Goal: Check status

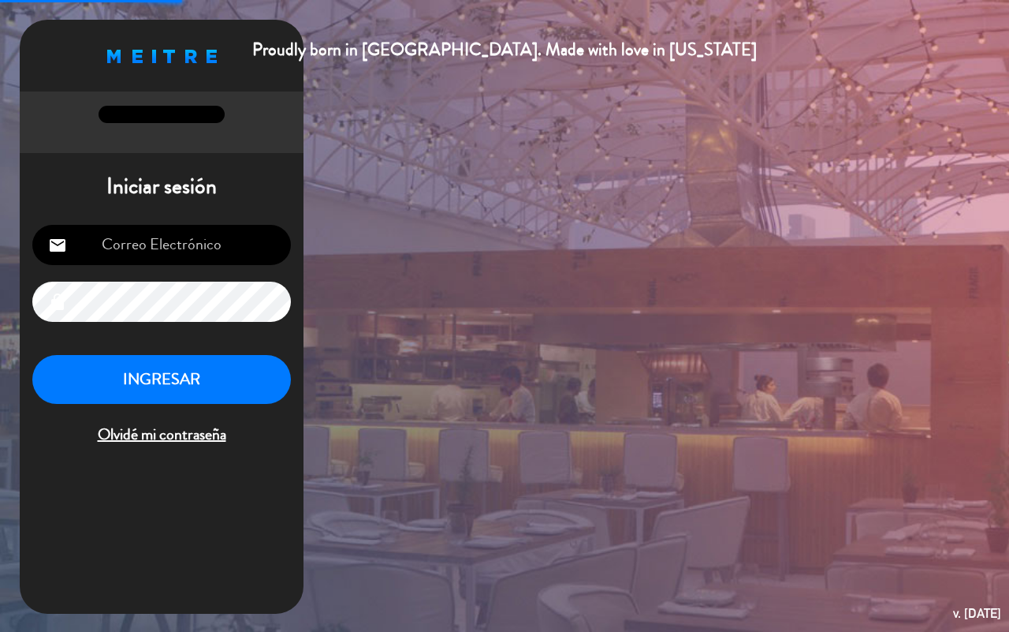
type input "[EMAIL_ADDRESS][DOMAIN_NAME]"
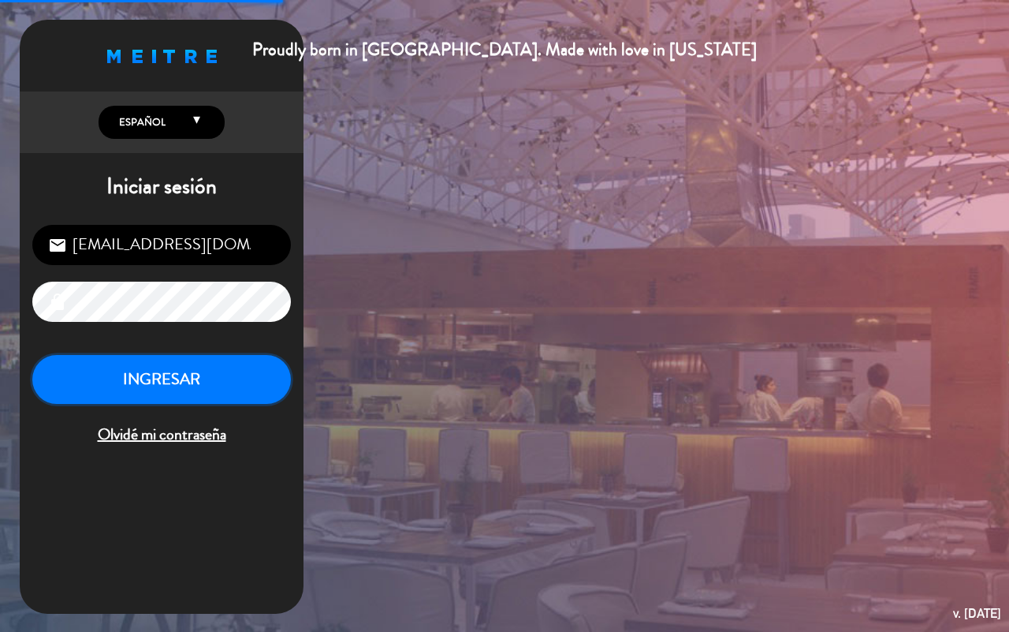
click at [229, 389] on button "INGRESAR" at bounding box center [161, 380] width 259 height 50
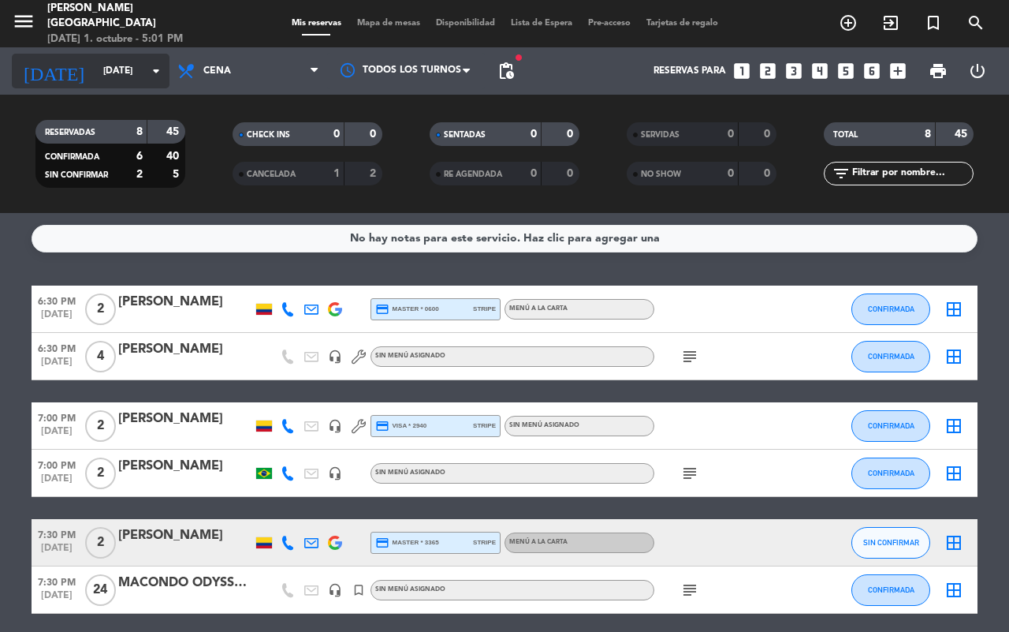
click at [95, 77] on input "[DATE]" at bounding box center [157, 71] width 125 height 27
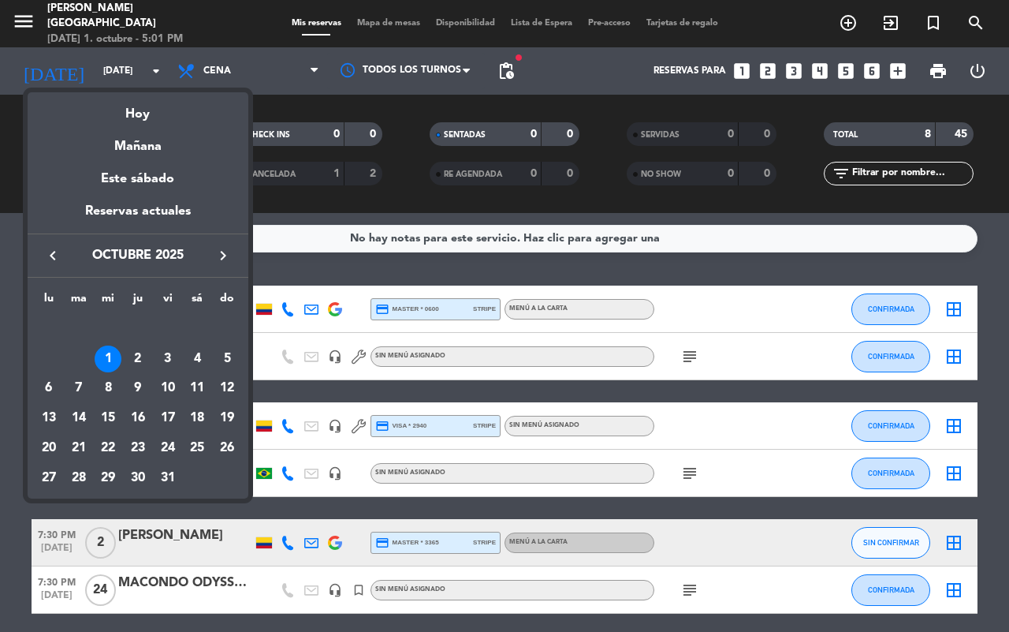
click at [61, 250] on icon "keyboard_arrow_left" at bounding box center [52, 255] width 19 height 19
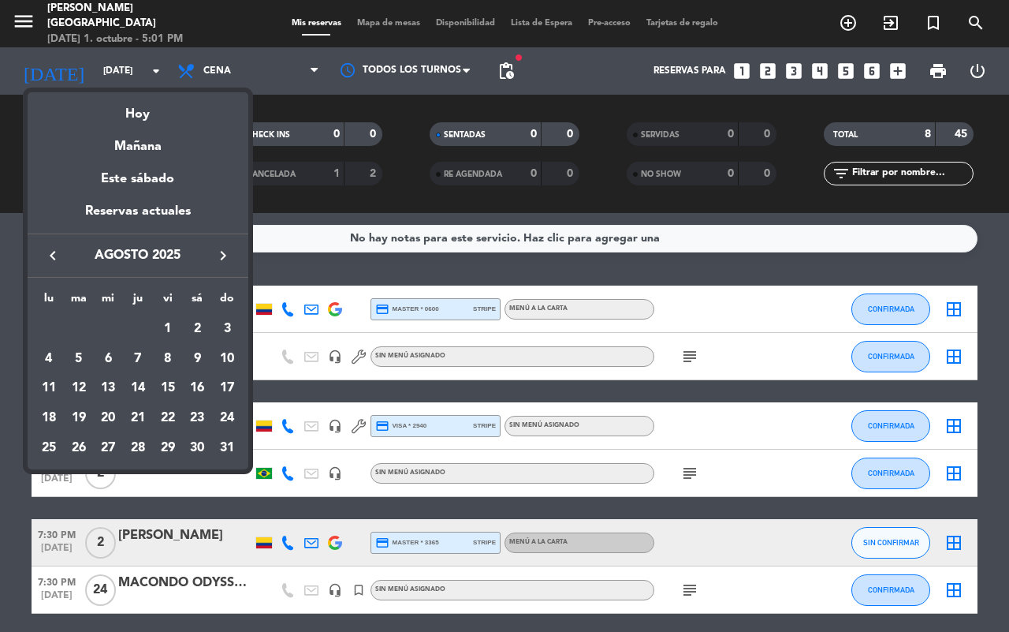
click at [61, 250] on icon "keyboard_arrow_left" at bounding box center [52, 255] width 19 height 19
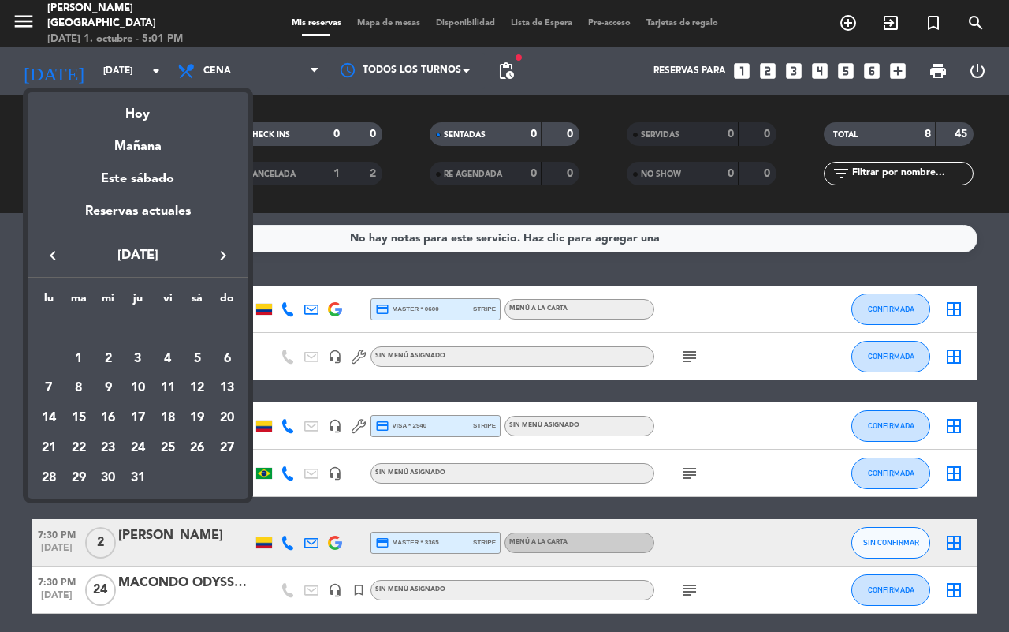
click at [61, 250] on icon "keyboard_arrow_left" at bounding box center [52, 255] width 19 height 19
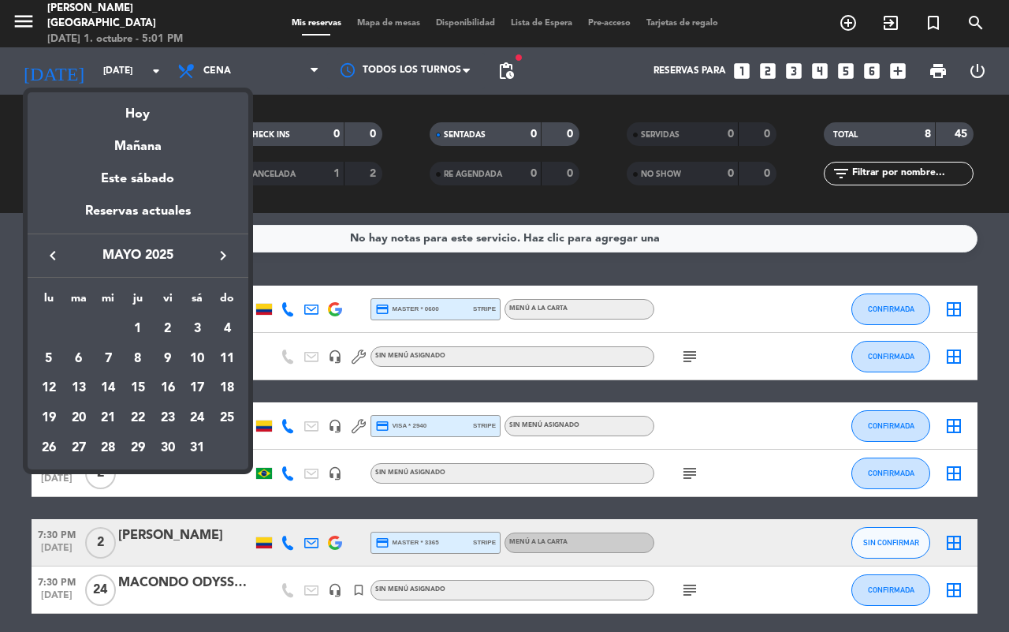
click at [61, 250] on icon "keyboard_arrow_left" at bounding box center [52, 255] width 19 height 19
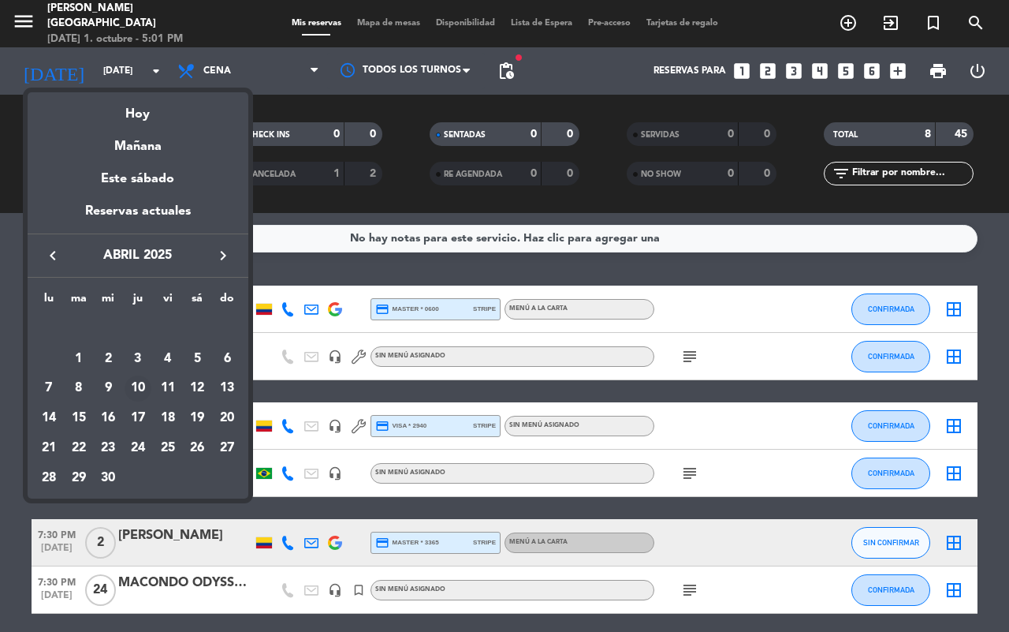
click at [140, 385] on div "10" at bounding box center [138, 388] width 27 height 27
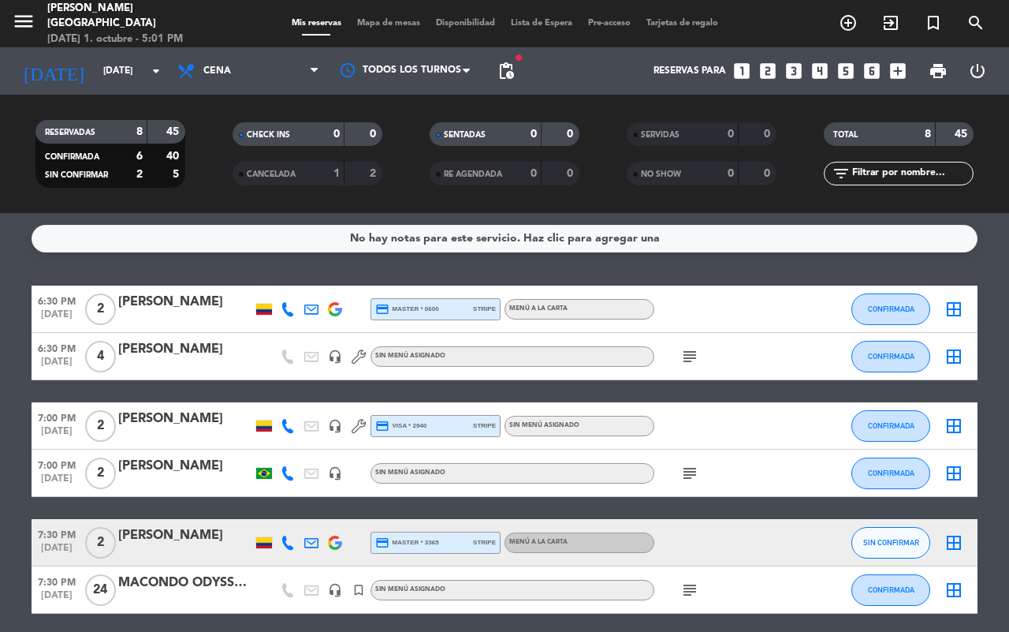
type input "[DEMOGRAPHIC_DATA][DATE]"
click at [679, 134] on span "SERVIDAS" at bounding box center [660, 135] width 39 height 8
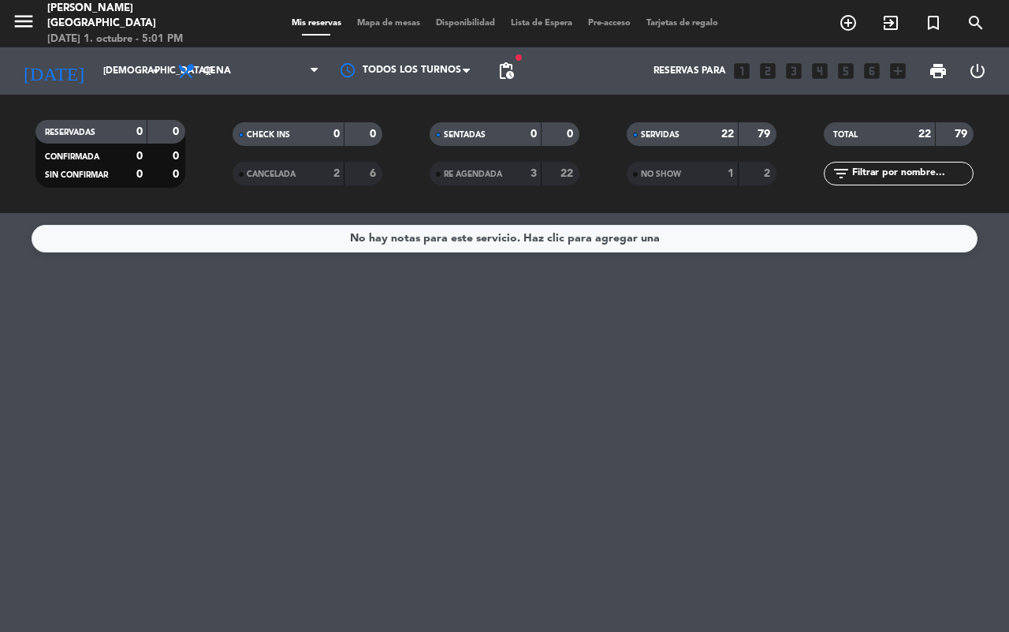
click at [691, 140] on div "SERVIDAS" at bounding box center [667, 134] width 73 height 18
click at [691, 136] on div "SERVIDAS" at bounding box center [667, 134] width 73 height 18
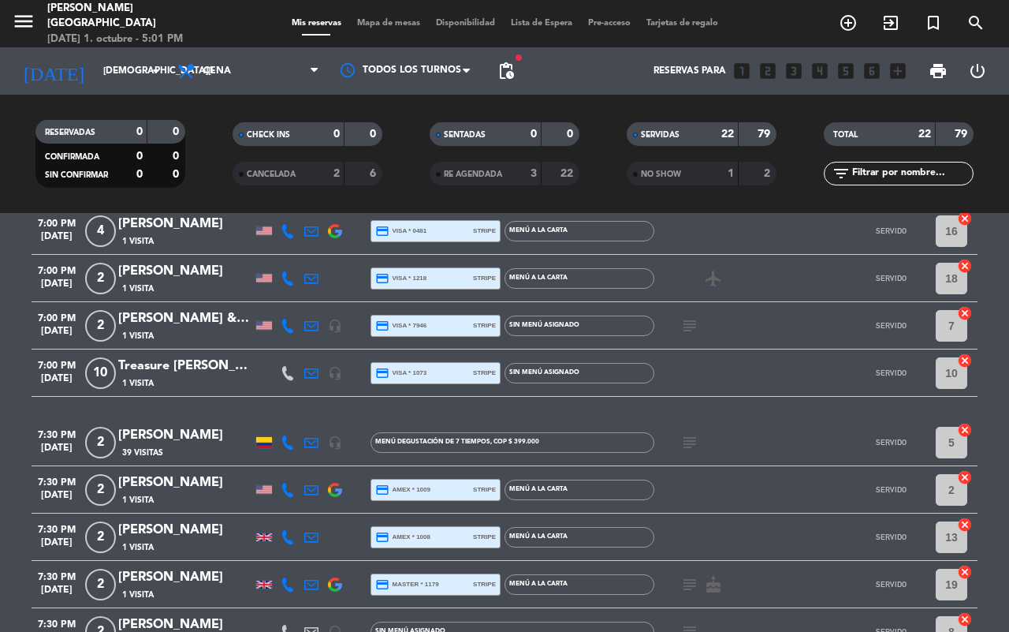
scroll to position [296, 0]
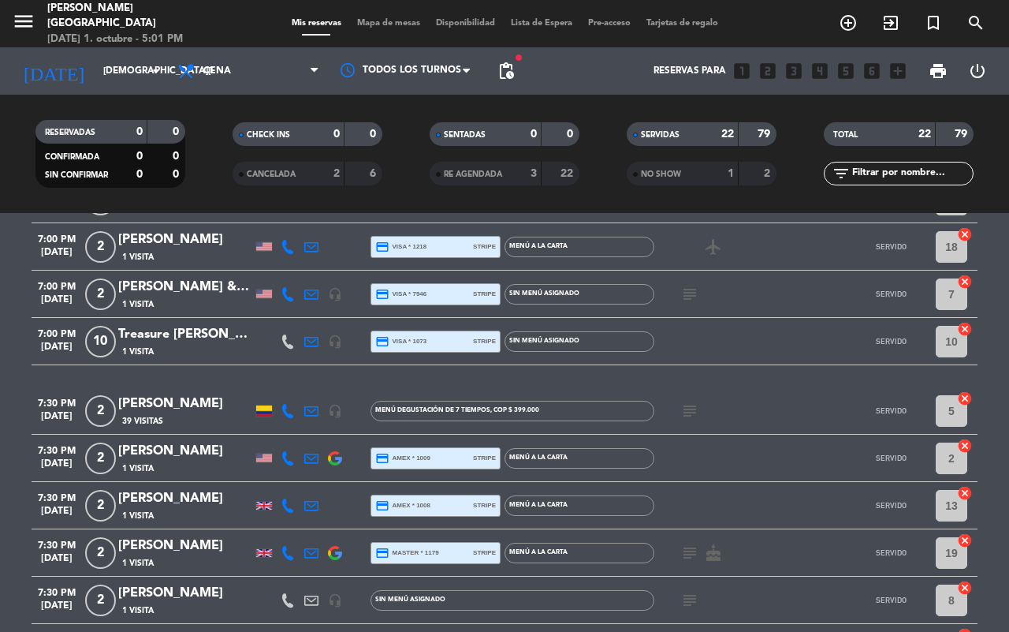
click at [684, 412] on icon "subject" at bounding box center [689, 410] width 19 height 19
